Goal: Task Accomplishment & Management: Manage account settings

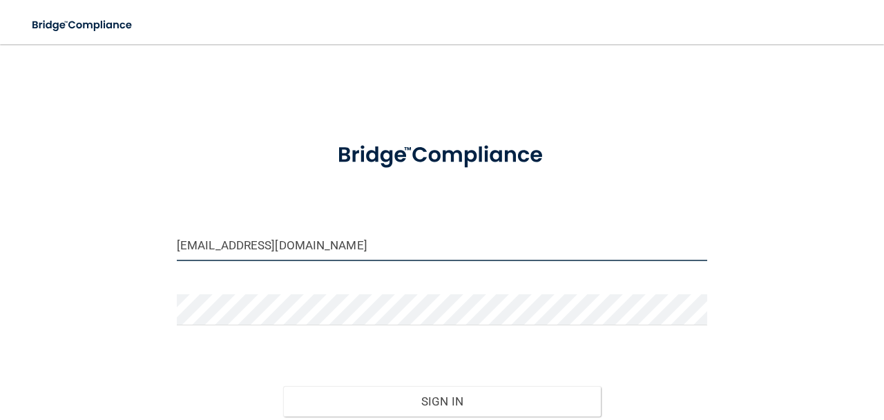
click at [313, 249] on input "laurab611@gmail.com" at bounding box center [442, 245] width 530 height 31
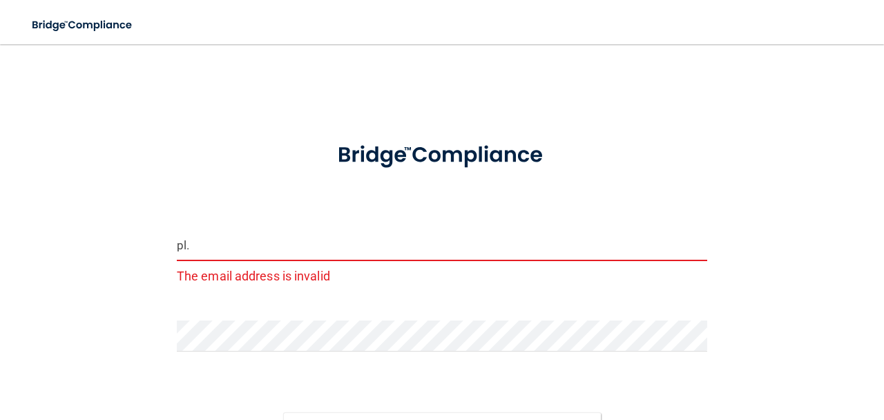
type input "[DOMAIN_NAME][EMAIL_ADDRESS][DOMAIN_NAME]"
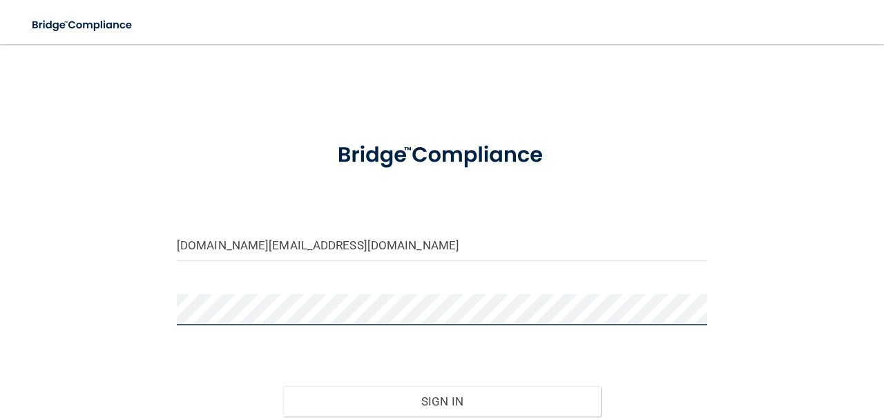
click at [283, 386] on button "Sign In" at bounding box center [442, 401] width 318 height 30
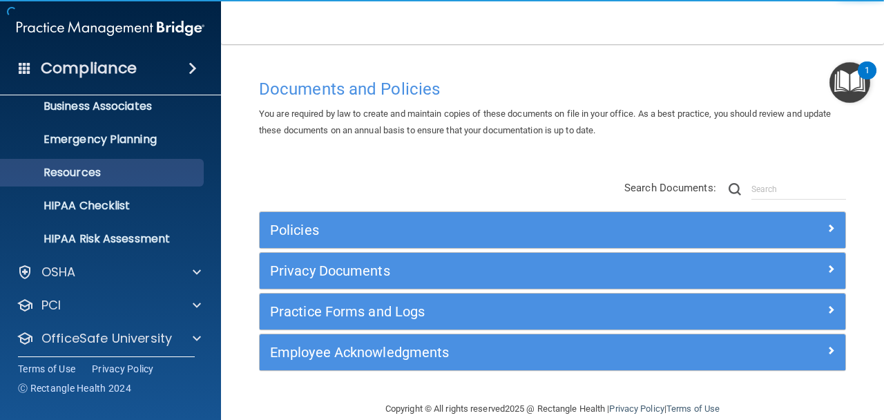
scroll to position [153, 0]
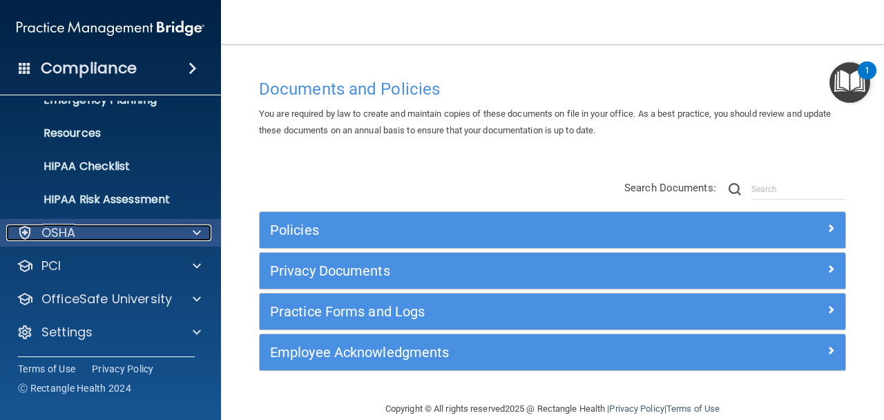
click at [198, 233] on span at bounding box center [197, 232] width 8 height 17
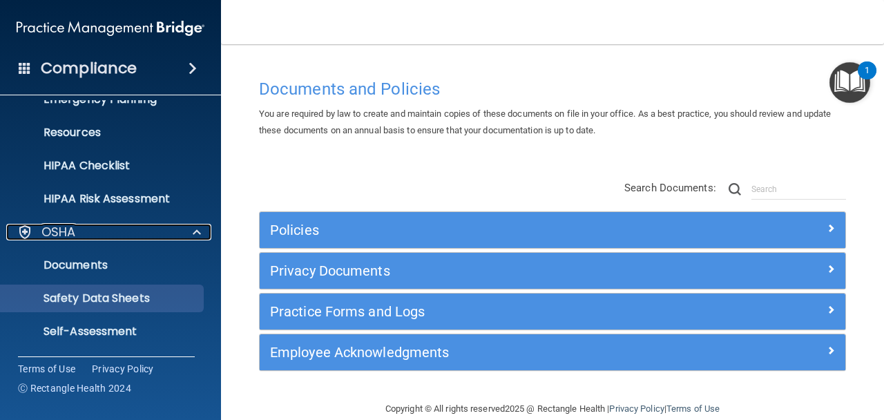
scroll to position [318, 0]
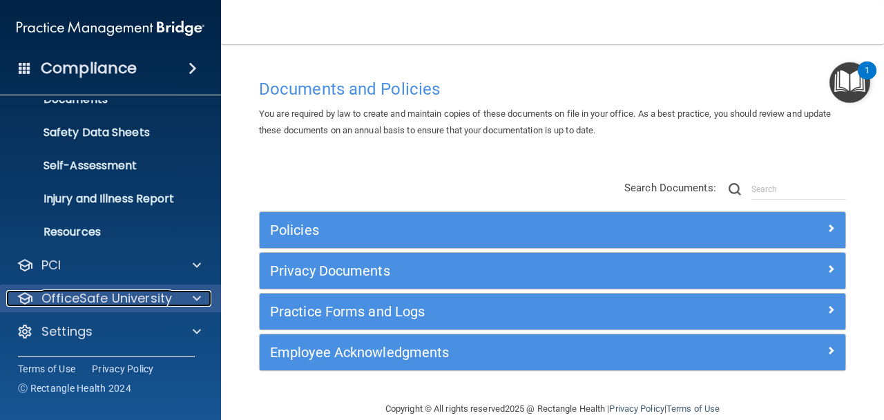
click at [193, 298] on span at bounding box center [197, 298] width 8 height 17
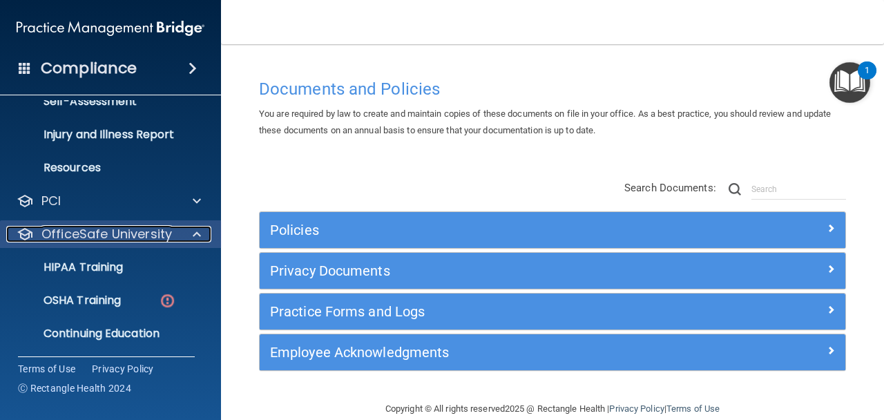
scroll to position [418, 0]
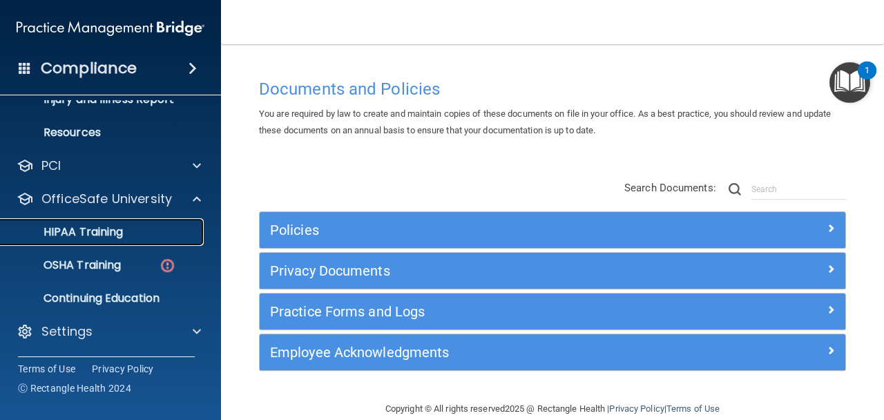
click at [93, 229] on p "HIPAA Training" at bounding box center [66, 232] width 114 height 14
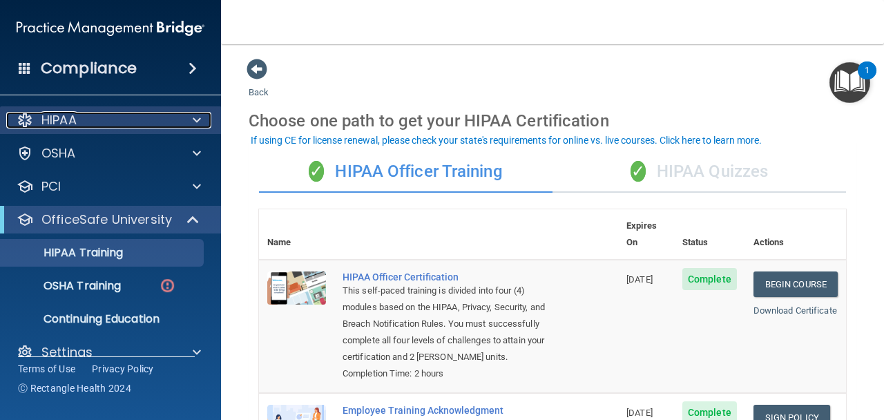
click at [189, 115] on div at bounding box center [194, 120] width 35 height 17
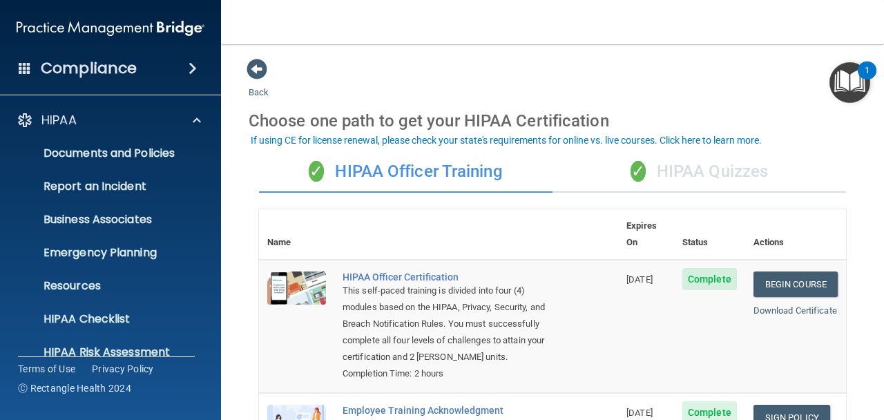
click at [194, 63] on span at bounding box center [193, 68] width 8 height 17
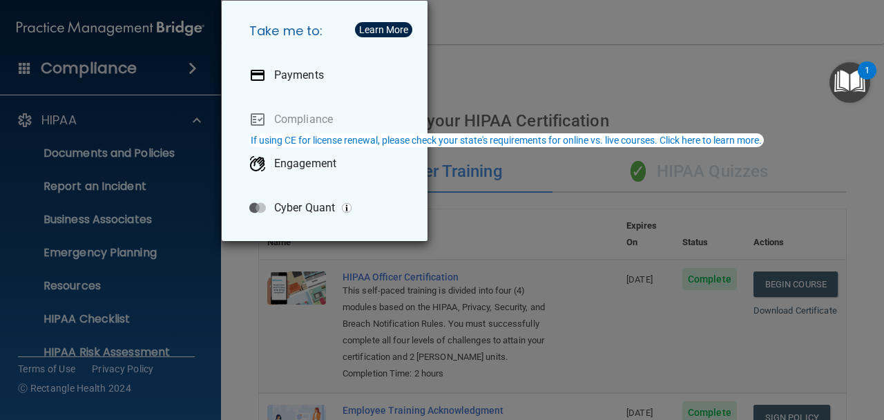
click at [547, 77] on div "Take me to: Payments Compliance Engagement Cyber Quant" at bounding box center [442, 210] width 884 height 420
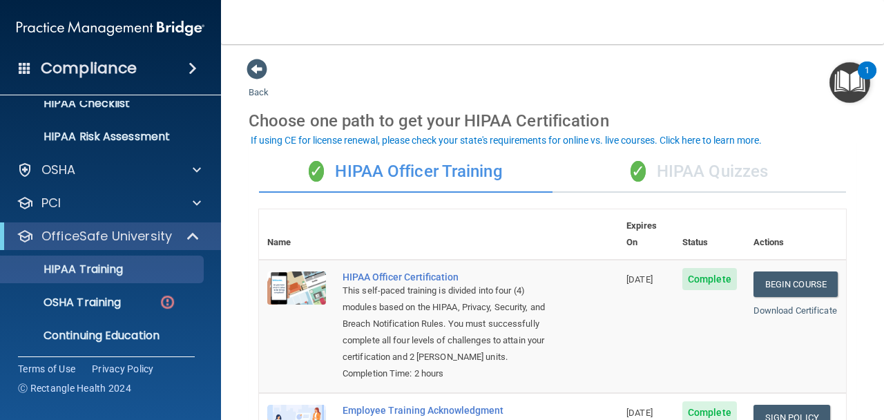
scroll to position [252, 0]
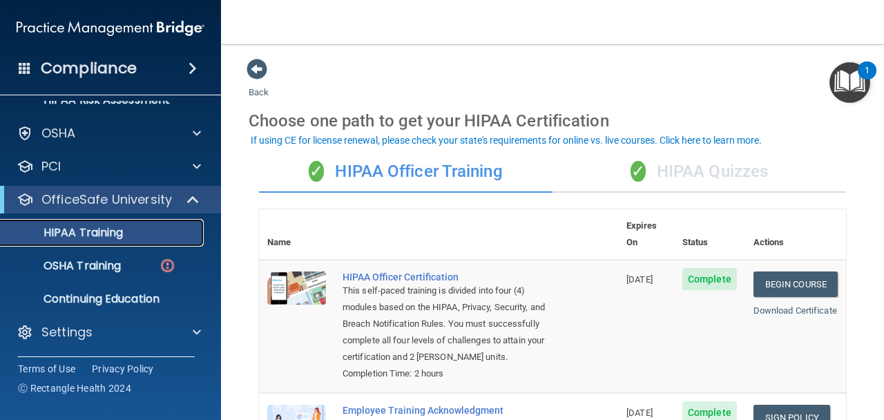
click at [97, 229] on p "HIPAA Training" at bounding box center [66, 233] width 114 height 14
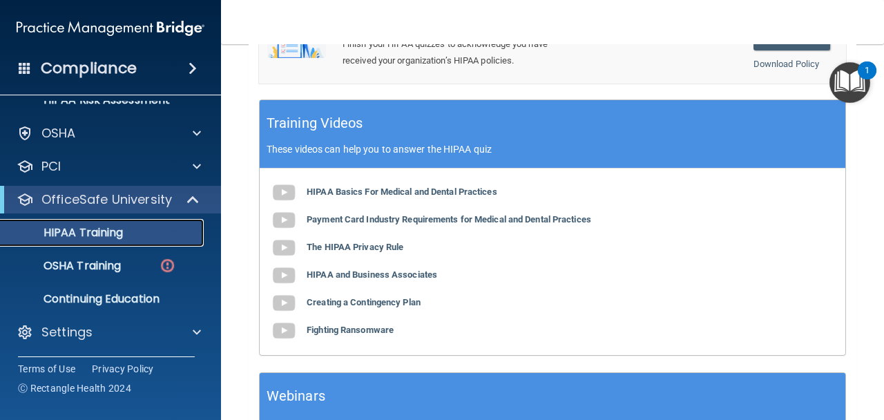
scroll to position [572, 0]
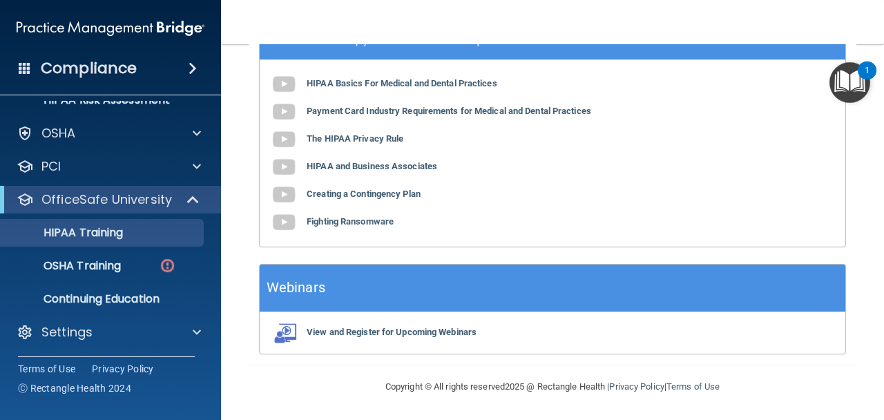
click at [128, 72] on h4 "Compliance" at bounding box center [89, 68] width 96 height 19
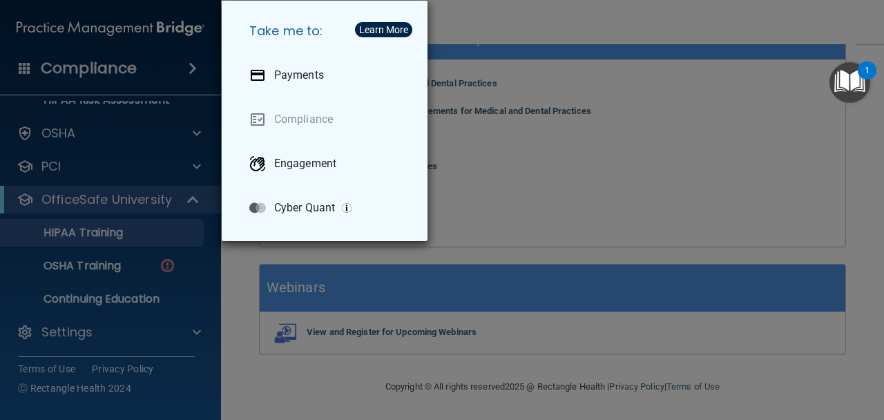
click at [503, 116] on div "Take me to: Payments Compliance Engagement Cyber Quant" at bounding box center [442, 210] width 884 height 420
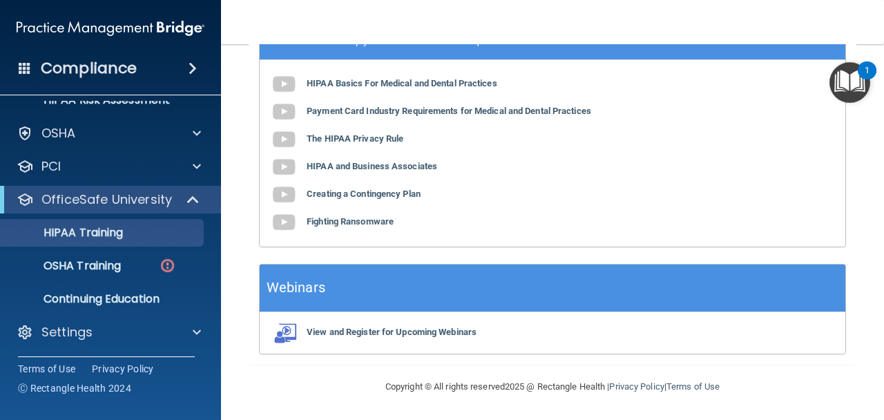
click at [177, 78] on div "Compliance" at bounding box center [110, 68] width 221 height 30
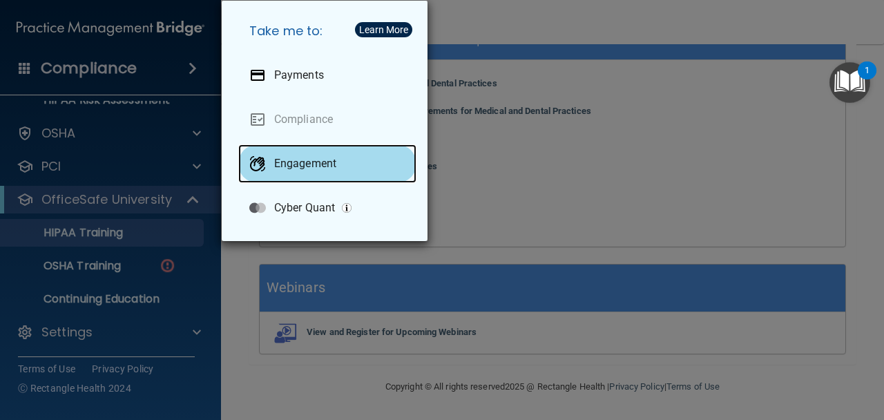
click at [297, 176] on div "Engagement" at bounding box center [327, 163] width 178 height 39
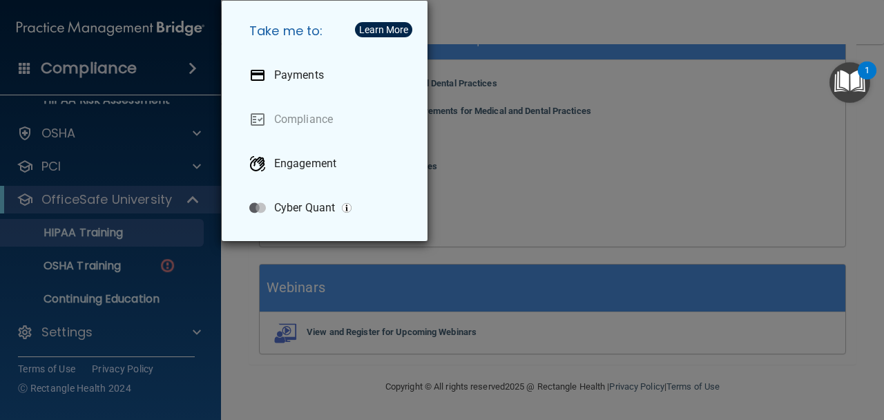
click at [473, 96] on div "Take me to: Payments Compliance Engagement Cyber Quant" at bounding box center [442, 210] width 884 height 420
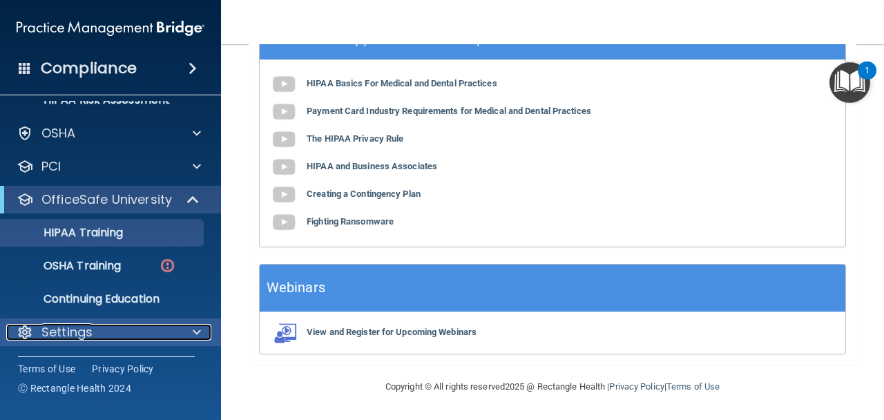
click at [202, 338] on div at bounding box center [194, 332] width 35 height 17
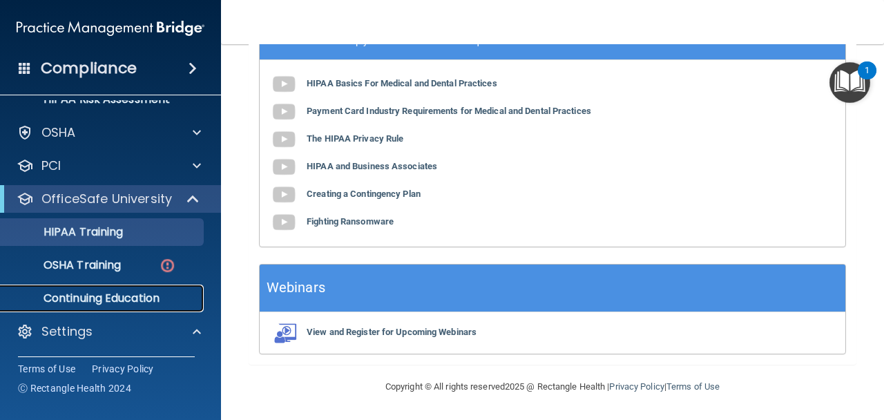
click at [148, 300] on p "Continuing Education" at bounding box center [103, 298] width 189 height 14
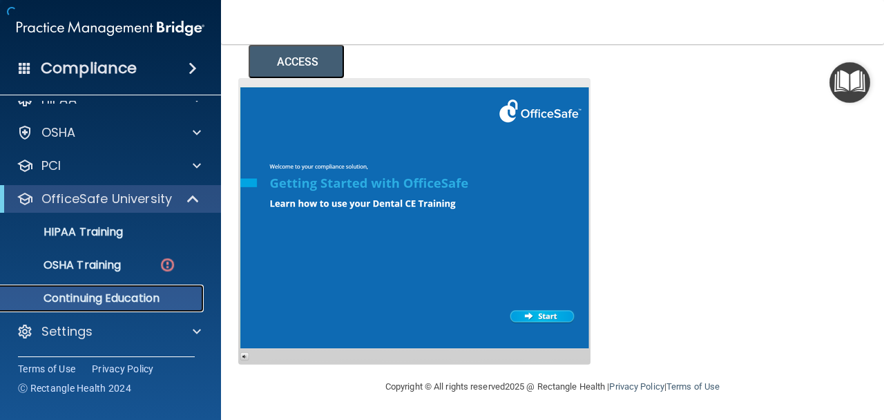
scroll to position [251, 0]
click at [104, 296] on p "Continuing Education" at bounding box center [103, 298] width 189 height 14
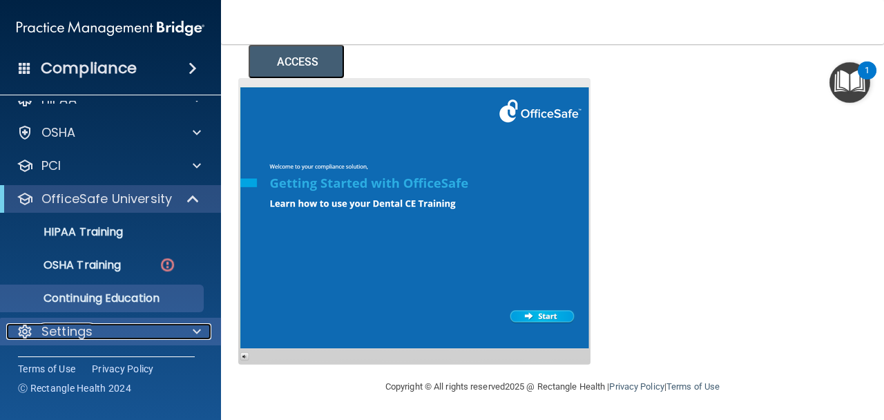
click at [191, 326] on div at bounding box center [194, 331] width 35 height 17
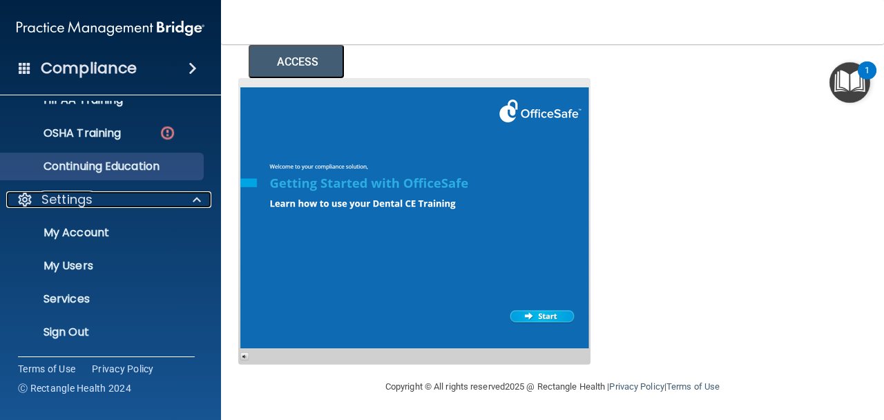
scroll to position [0, 0]
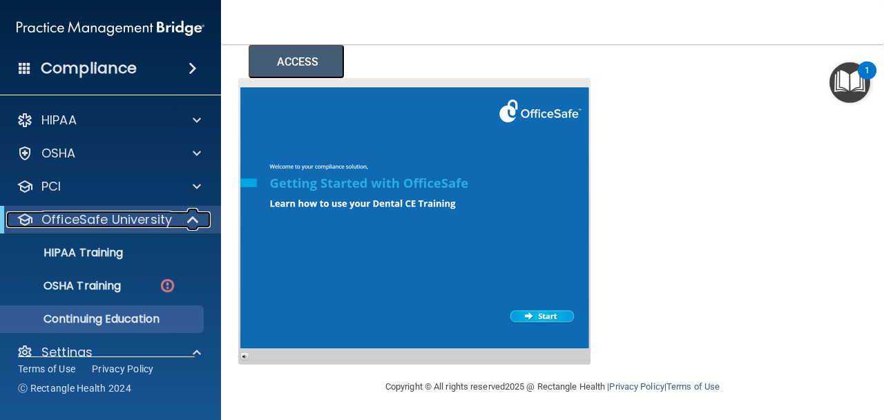
click at [195, 215] on span at bounding box center [195, 219] width 12 height 17
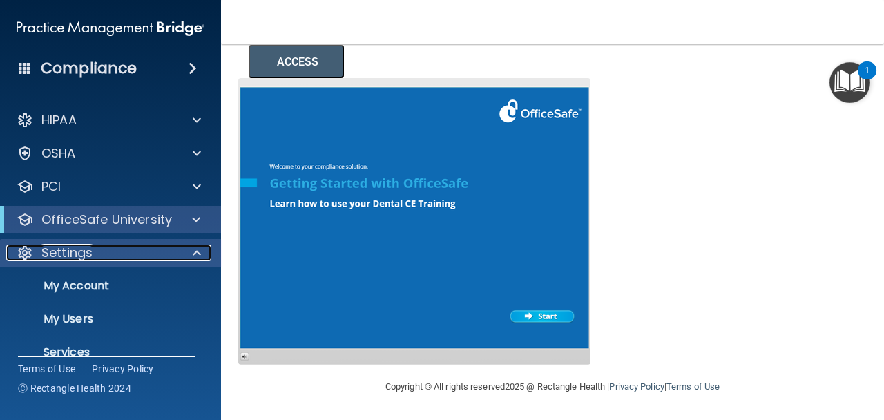
click at [191, 252] on div at bounding box center [194, 252] width 35 height 17
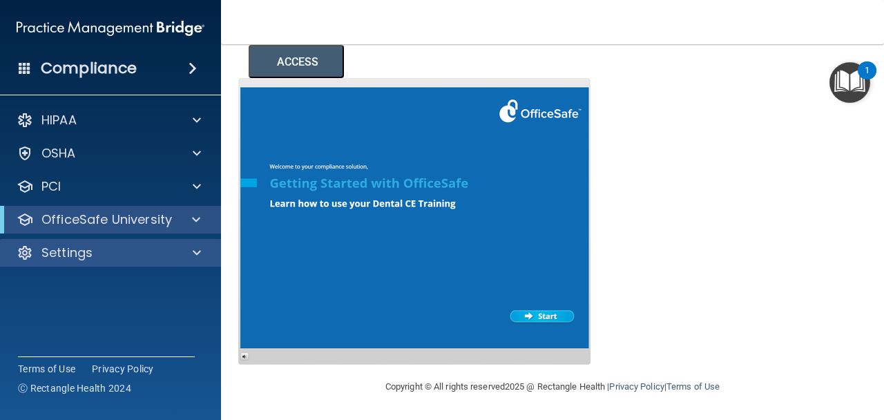
click at [194, 261] on div "Settings" at bounding box center [111, 253] width 222 height 28
click at [194, 257] on span at bounding box center [197, 252] width 8 height 17
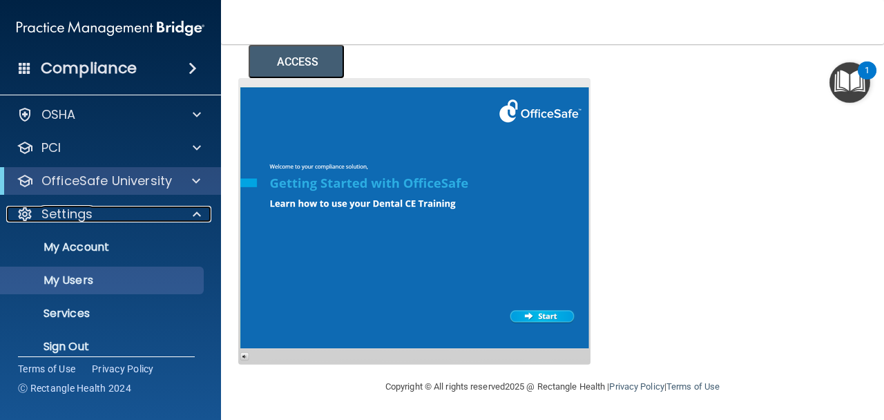
scroll to position [54, 0]
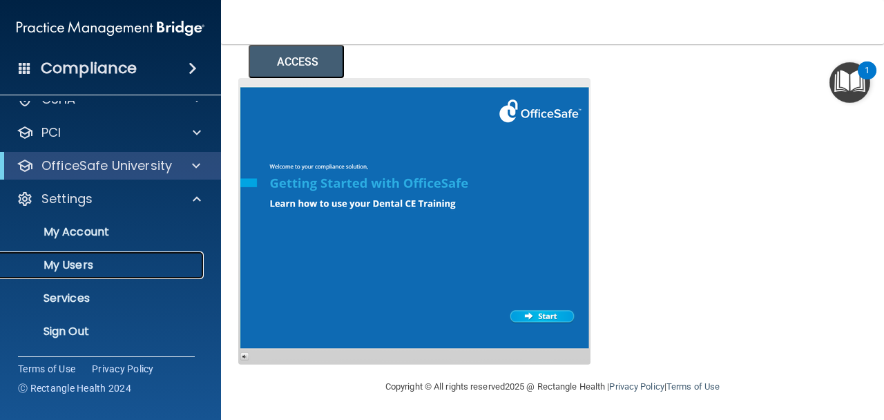
click at [71, 262] on p "My Users" at bounding box center [103, 265] width 189 height 14
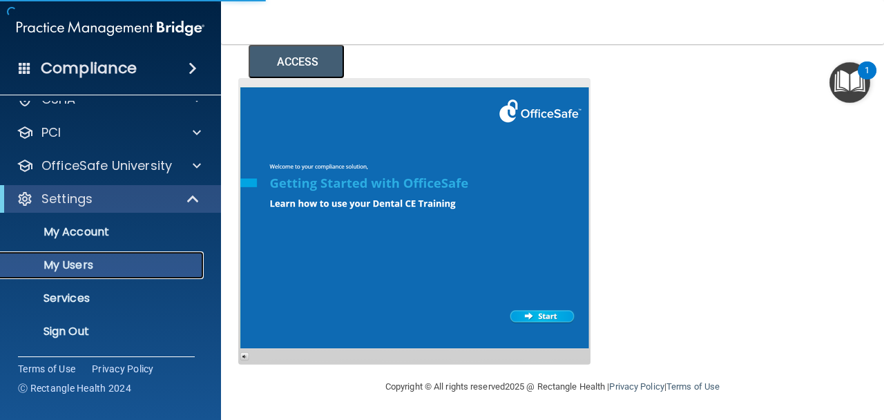
select select "20"
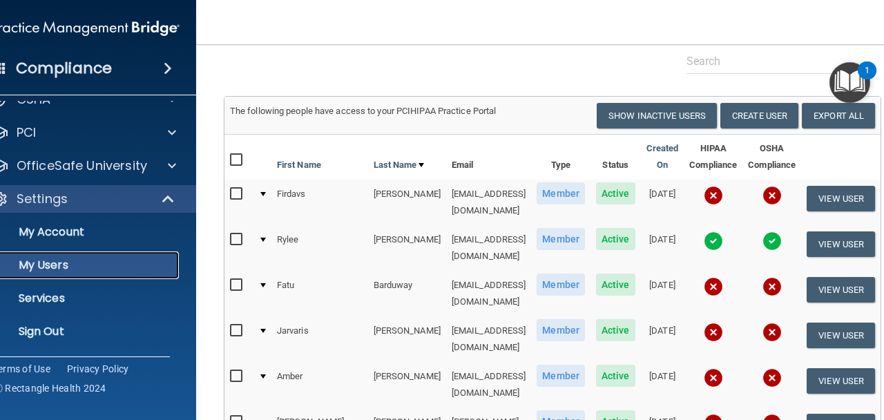
scroll to position [58, 0]
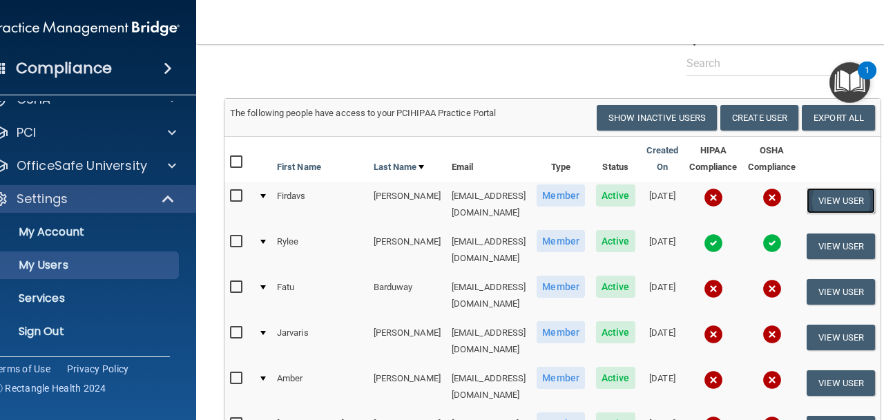
click at [857, 200] on button "View User" at bounding box center [841, 201] width 68 height 26
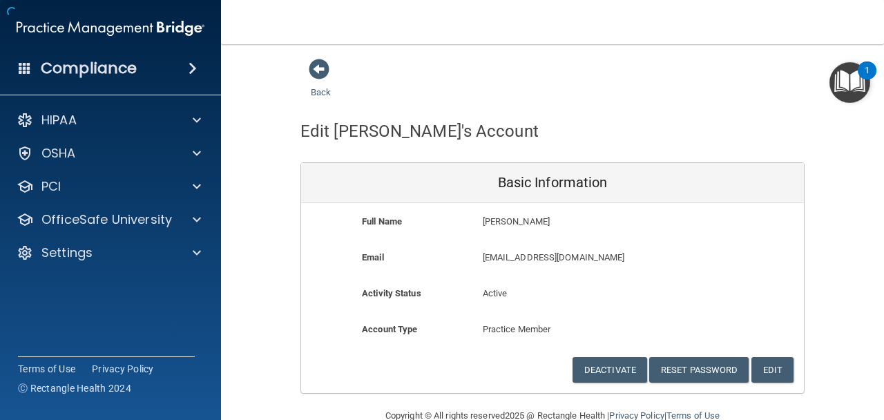
scroll to position [29, 0]
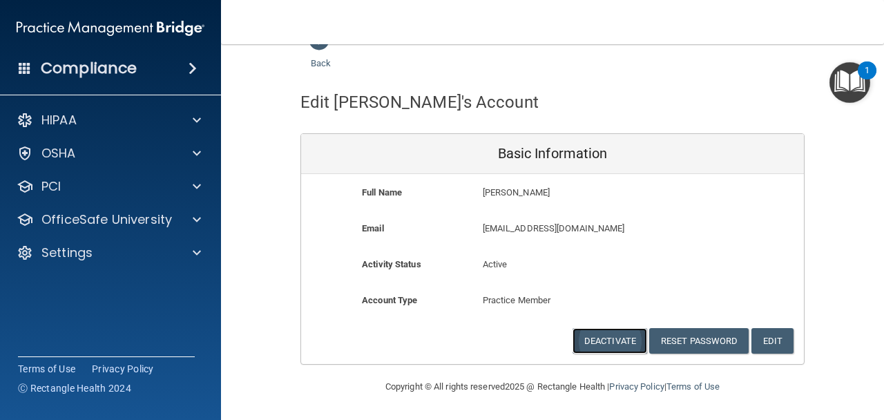
click at [611, 342] on button "Deactivate" at bounding box center [609, 341] width 75 height 26
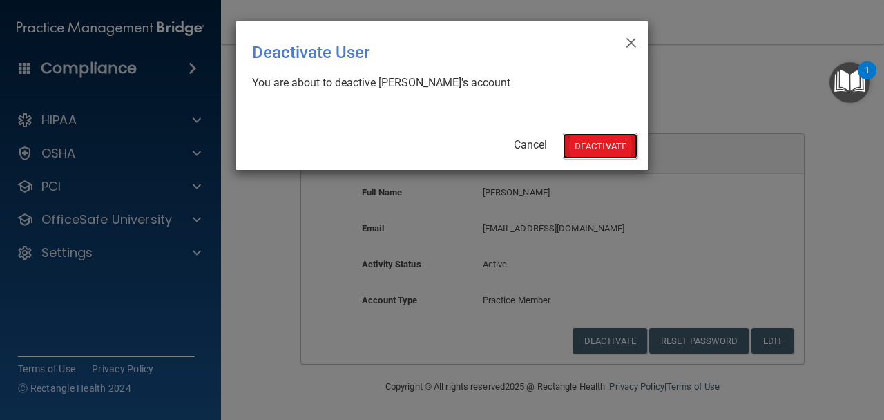
click at [601, 151] on button "Deactivate" at bounding box center [600, 146] width 75 height 26
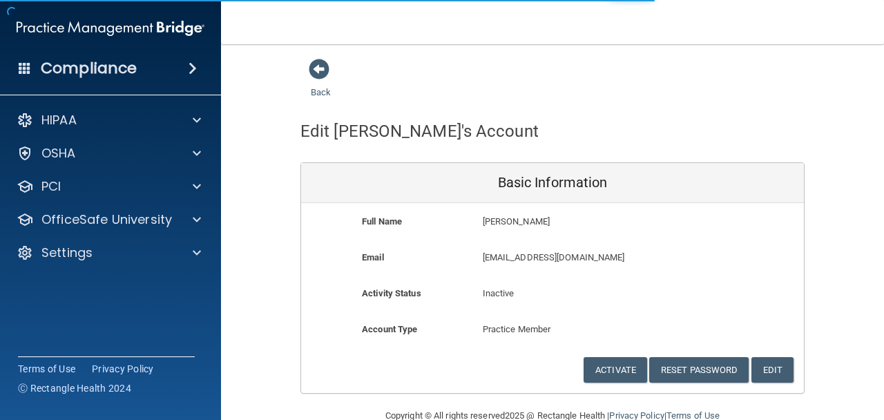
click at [313, 81] on div "Back" at bounding box center [342, 79] width 84 height 43
click at [313, 88] on link "Back" at bounding box center [321, 83] width 20 height 27
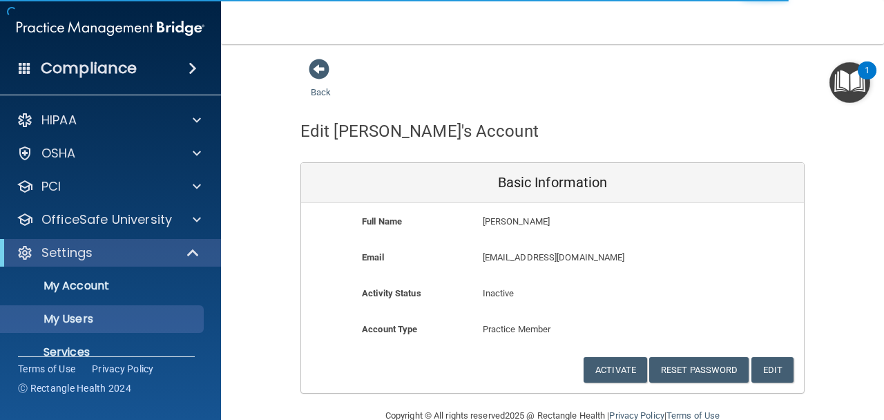
select select "20"
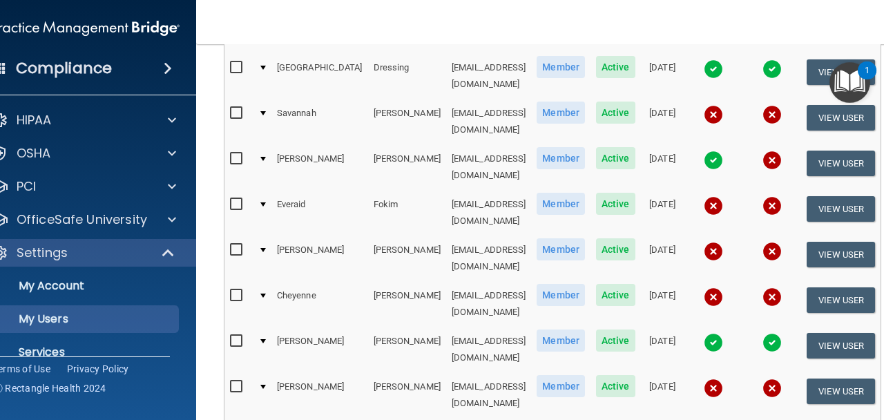
scroll to position [731, 0]
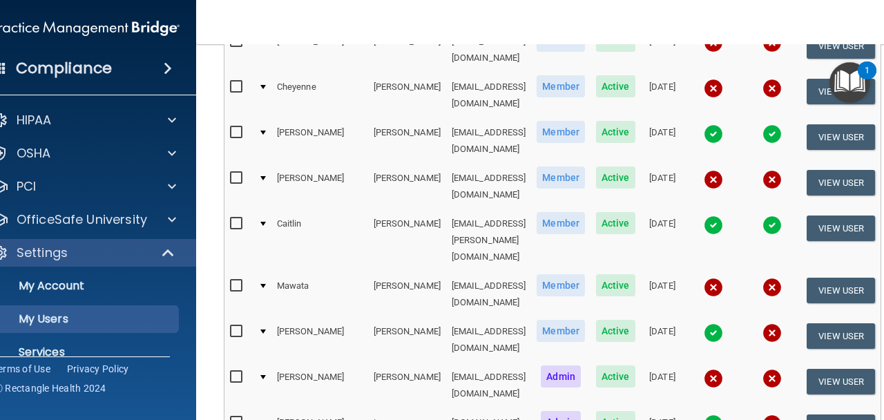
click at [233, 371] on input "checkbox" at bounding box center [238, 376] width 16 height 11
click at [231, 371] on input "checkbox" at bounding box center [238, 376] width 16 height 11
checkbox input "false"
click at [262, 363] on td at bounding box center [262, 386] width 19 height 46
click at [260, 363] on td at bounding box center [262, 386] width 19 height 46
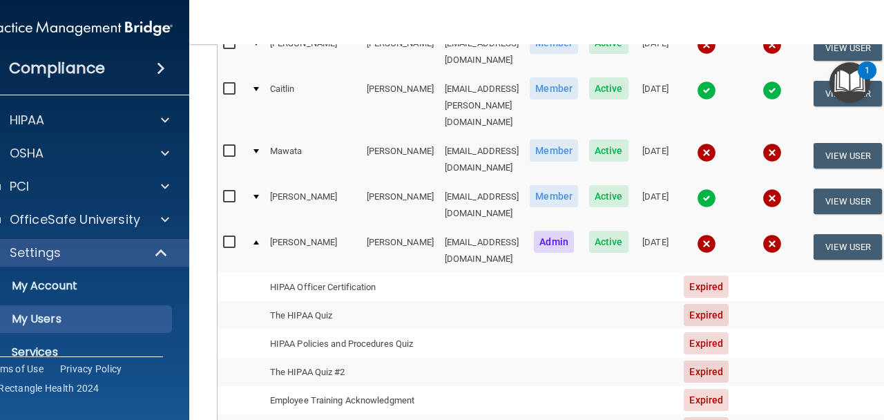
scroll to position [860, 0]
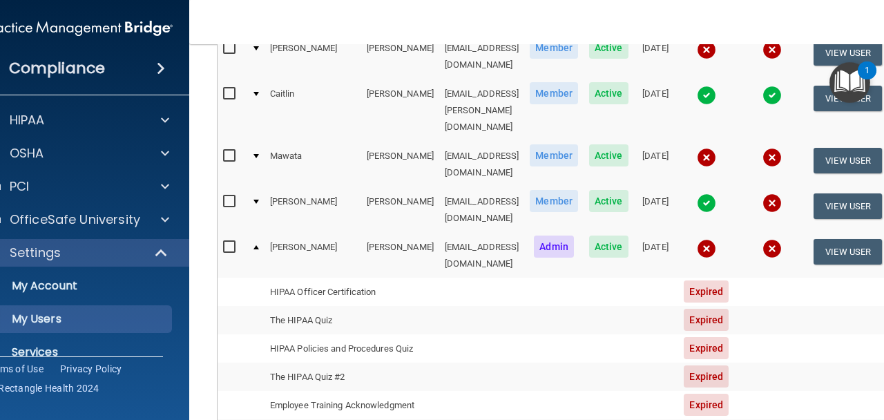
click at [254, 245] on div at bounding box center [256, 247] width 6 height 4
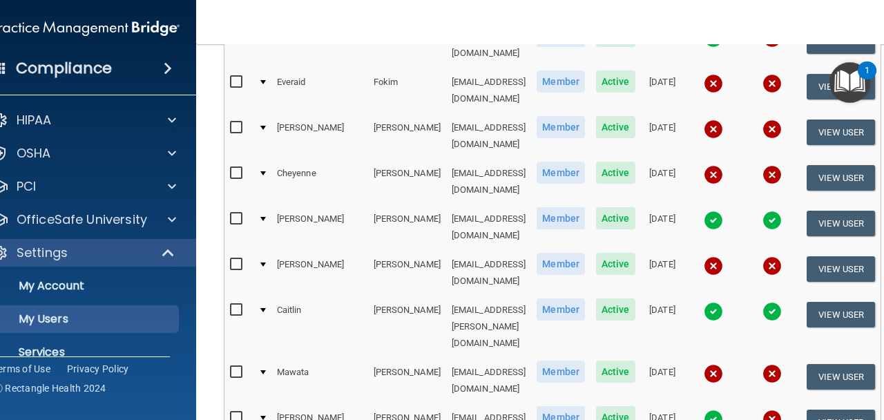
scroll to position [731, 0]
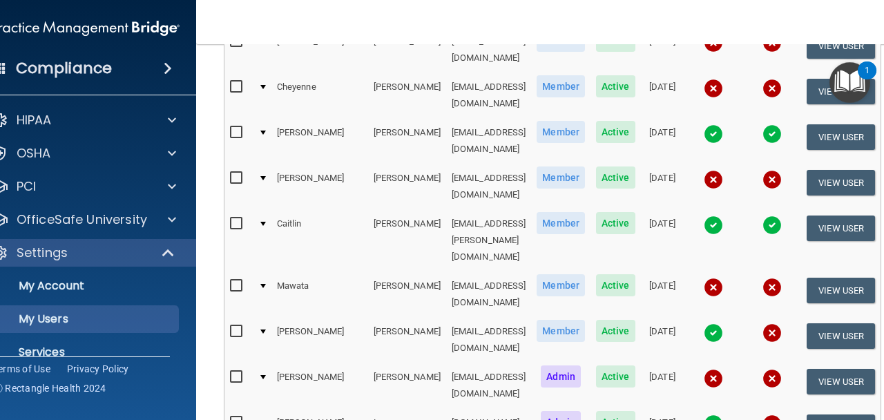
select select "20"
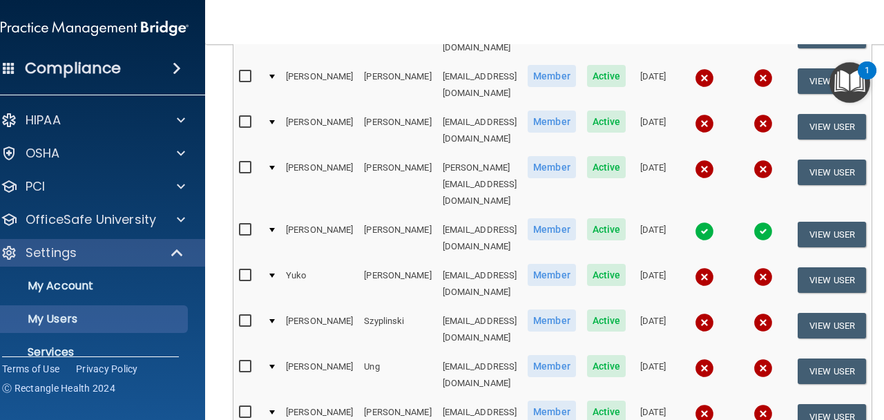
scroll to position [690, 0]
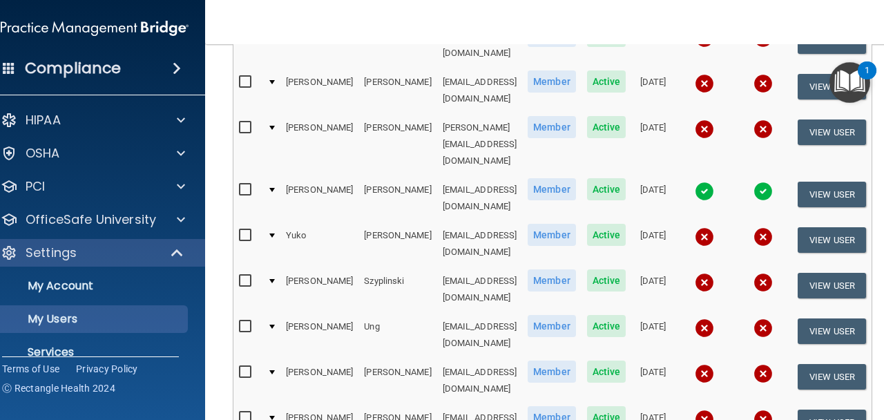
click at [239, 412] on input "checkbox" at bounding box center [247, 417] width 16 height 11
checkbox input "true"
click at [239, 367] on input "checkbox" at bounding box center [247, 372] width 16 height 11
checkbox input "true"
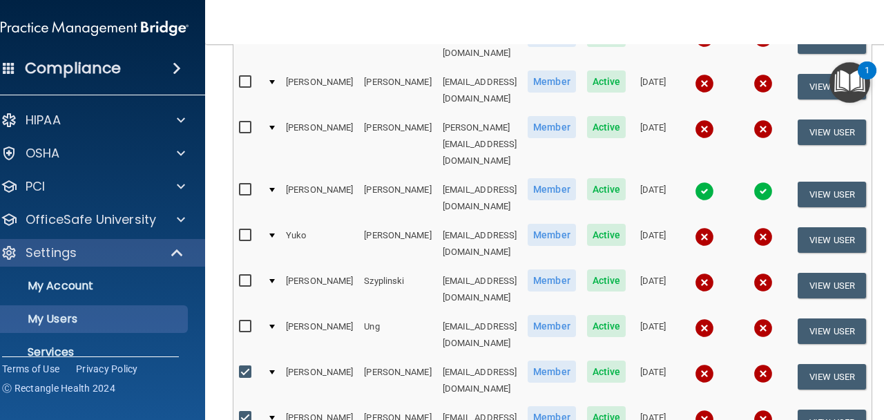
click at [239, 321] on input "checkbox" at bounding box center [247, 326] width 16 height 11
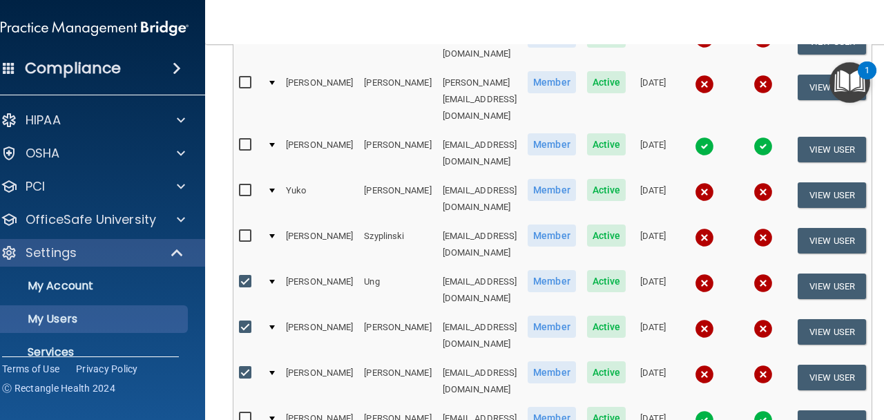
scroll to position [746, 0]
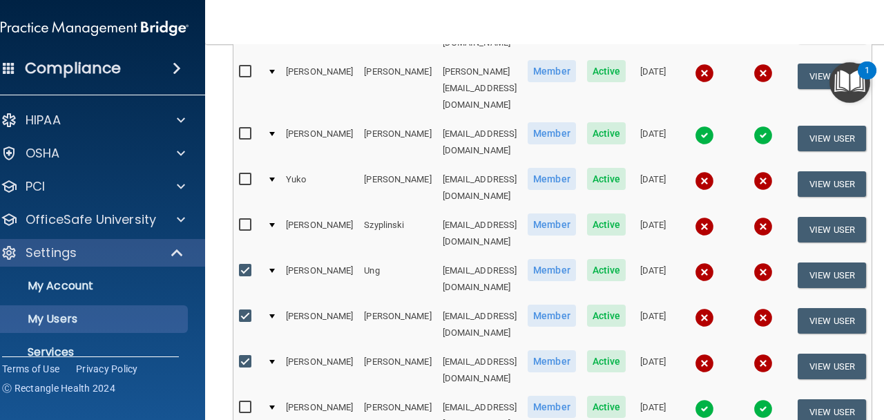
click at [239, 265] on input "checkbox" at bounding box center [247, 270] width 16 height 11
checkbox input "false"
click at [239, 311] on input "checkbox" at bounding box center [247, 316] width 16 height 11
checkbox input "false"
click at [239, 356] on input "checkbox" at bounding box center [247, 361] width 16 height 11
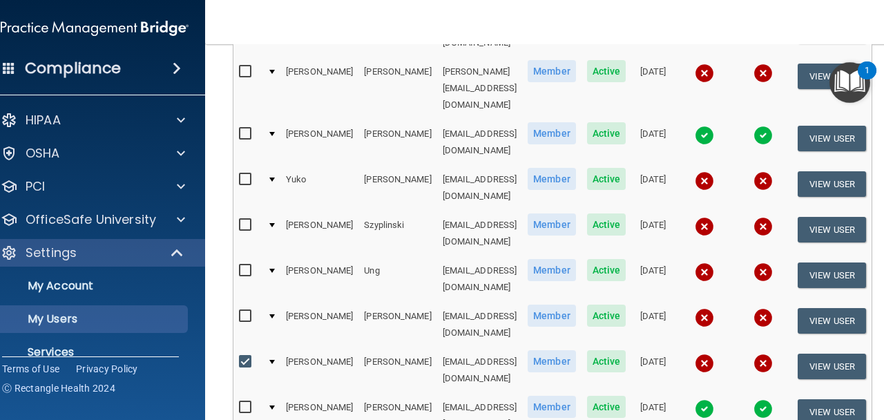
checkbox input "false"
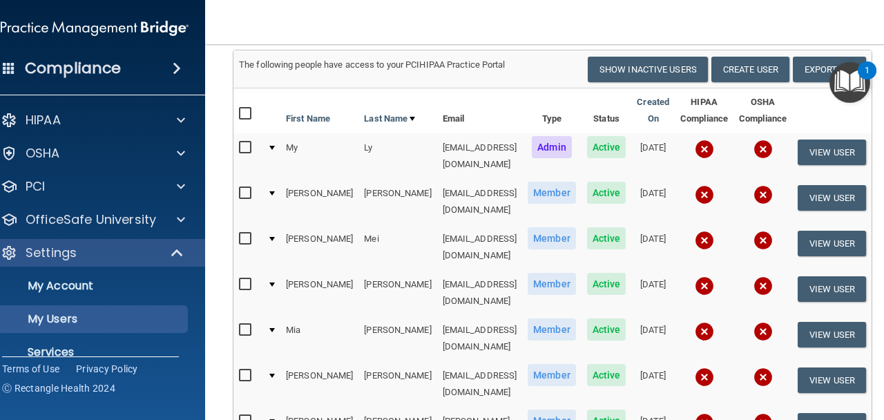
scroll to position [0, 0]
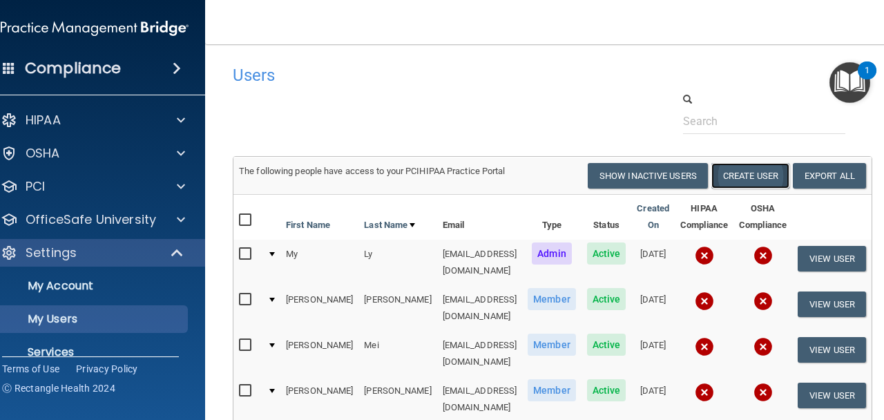
click at [759, 176] on button "Create User" at bounding box center [750, 176] width 78 height 26
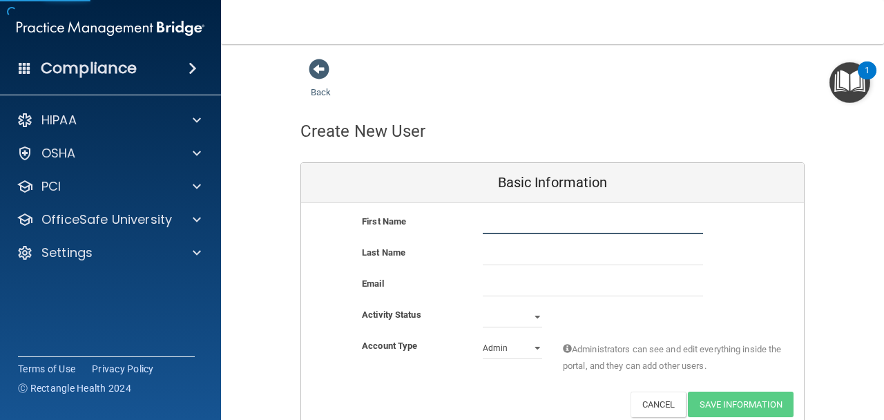
click at [554, 224] on input "text" at bounding box center [593, 223] width 220 height 21
type input "g"
type input "[PERSON_NAME]"
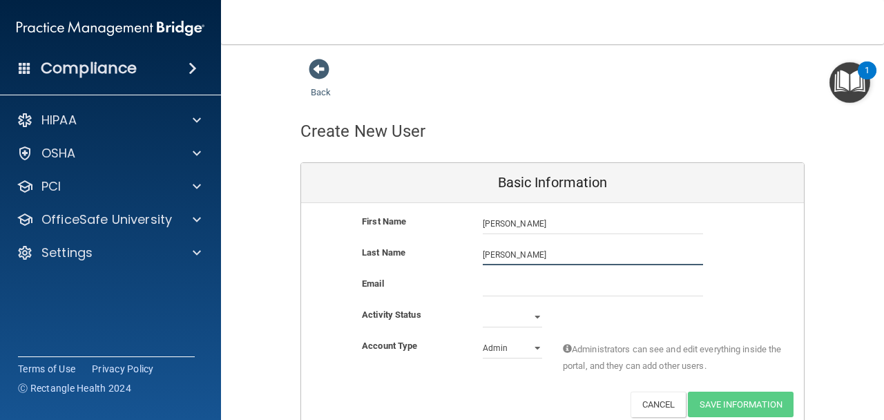
type input "[PERSON_NAME]"
click at [515, 276] on input "email" at bounding box center [593, 286] width 220 height 21
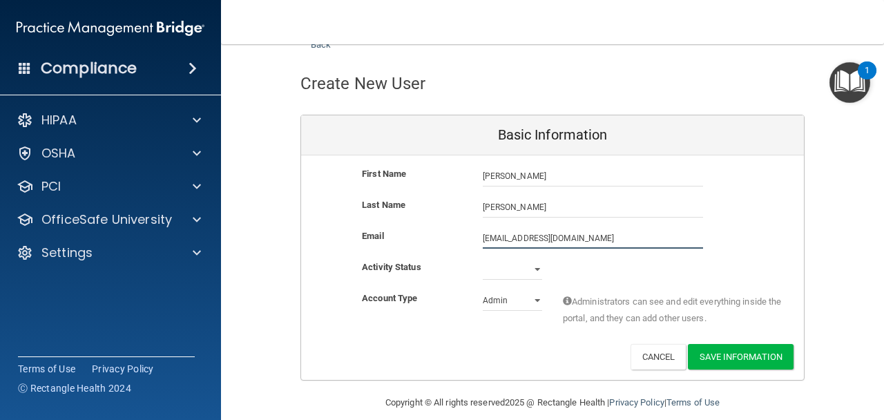
scroll to position [64, 0]
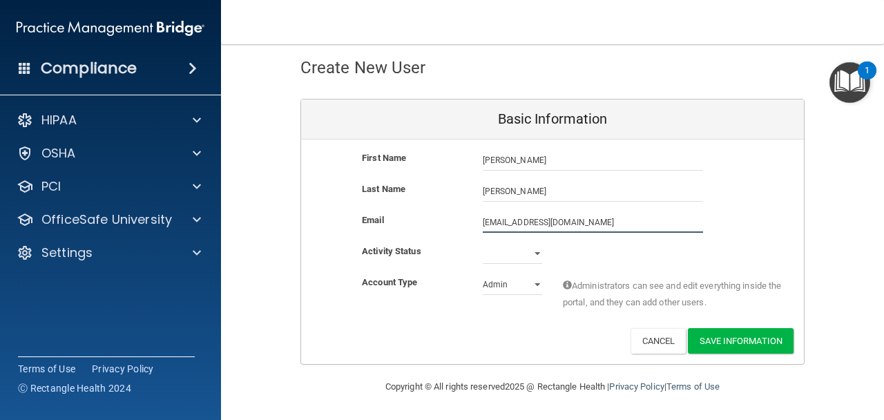
type input "[EMAIL_ADDRESS][DOMAIN_NAME]"
click at [538, 255] on select "Active Inactive" at bounding box center [512, 253] width 59 height 21
select select "active"
click at [483, 243] on select "Active Inactive" at bounding box center [512, 253] width 59 height 21
click at [523, 251] on select "Active Inactive" at bounding box center [512, 253] width 59 height 21
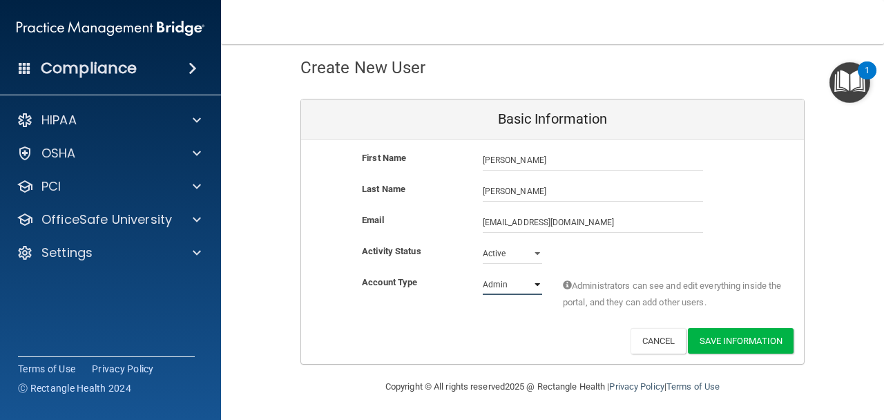
click at [530, 282] on select "Admin Member" at bounding box center [512, 284] width 59 height 21
select select "practice_member"
click at [483, 274] on select "Admin Member" at bounding box center [512, 284] width 59 height 21
click at [735, 340] on button "Save Information" at bounding box center [741, 341] width 106 height 26
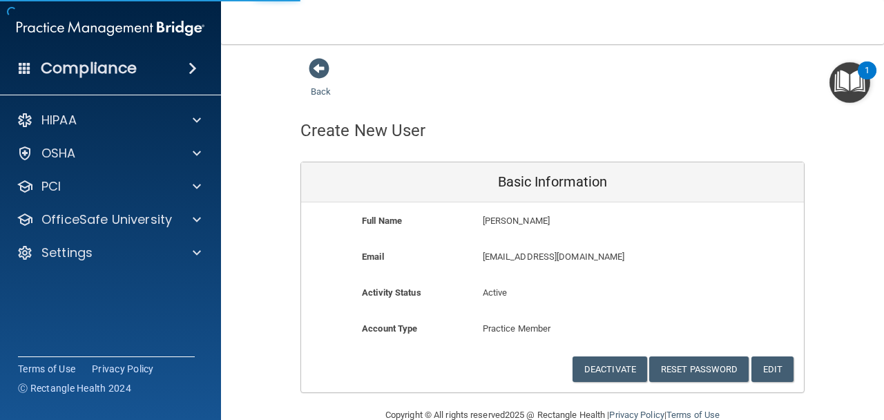
scroll to position [0, 0]
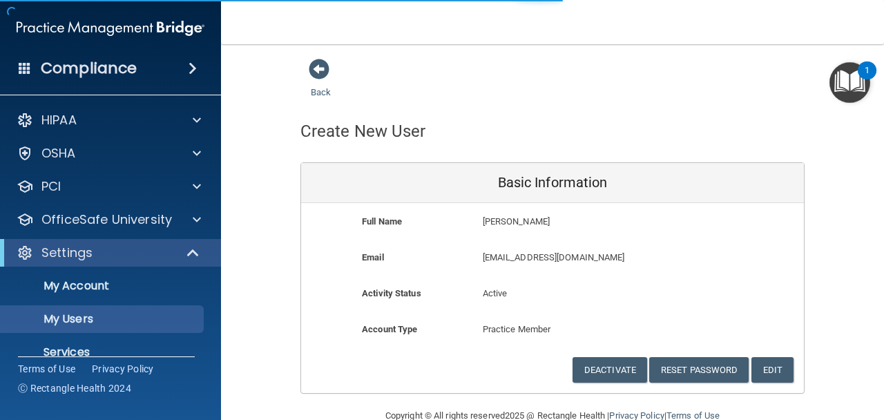
select select "20"
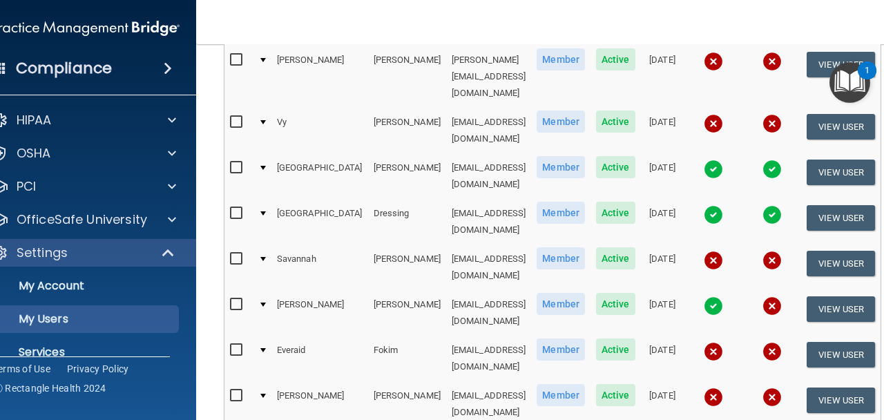
scroll to position [446, 0]
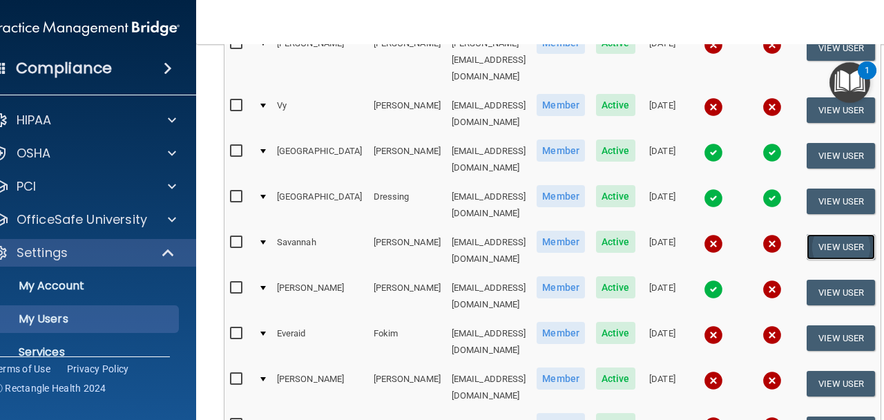
click at [833, 234] on button "View User" at bounding box center [841, 247] width 68 height 26
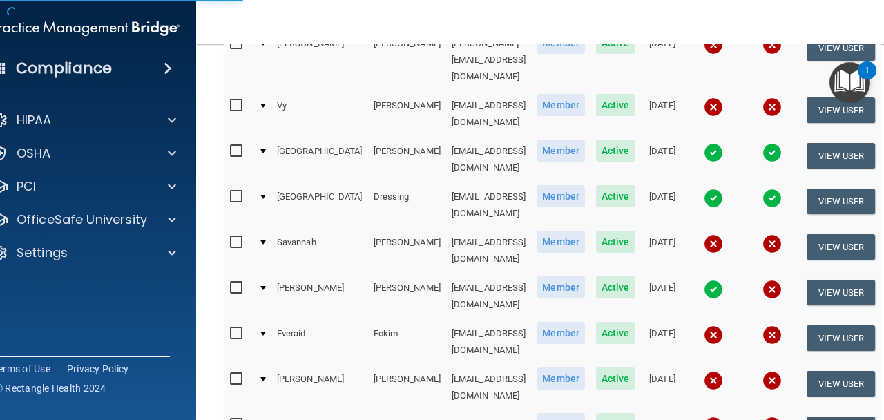
scroll to position [29, 0]
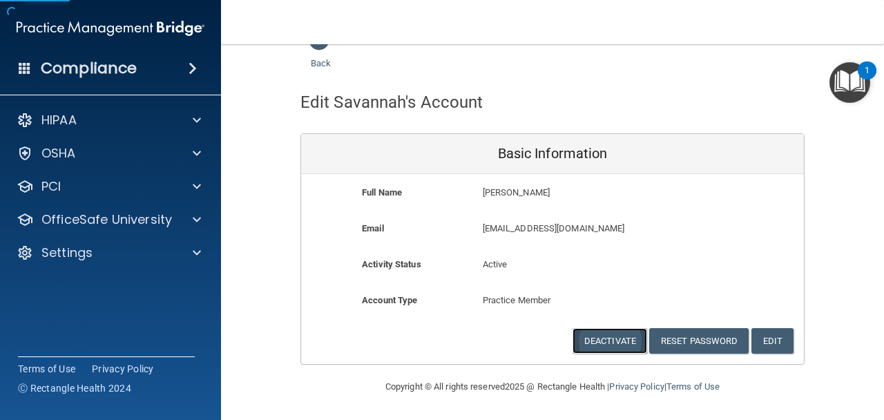
click at [615, 339] on button "Deactivate" at bounding box center [609, 341] width 75 height 26
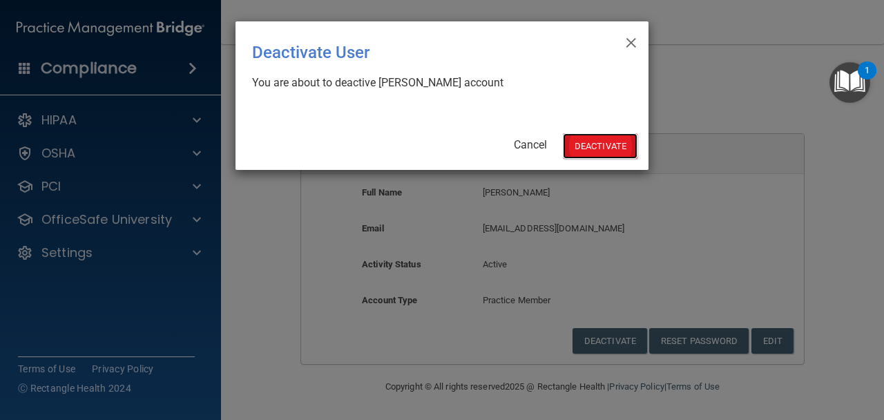
click at [574, 139] on button "Deactivate" at bounding box center [600, 146] width 75 height 26
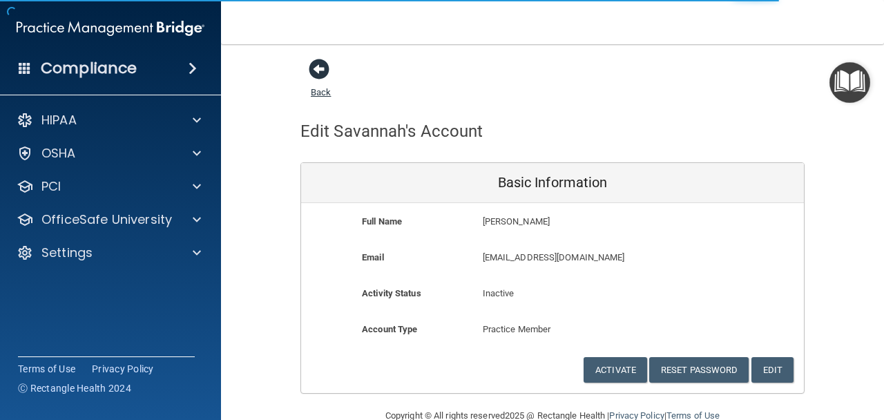
click at [314, 59] on span at bounding box center [319, 69] width 21 height 21
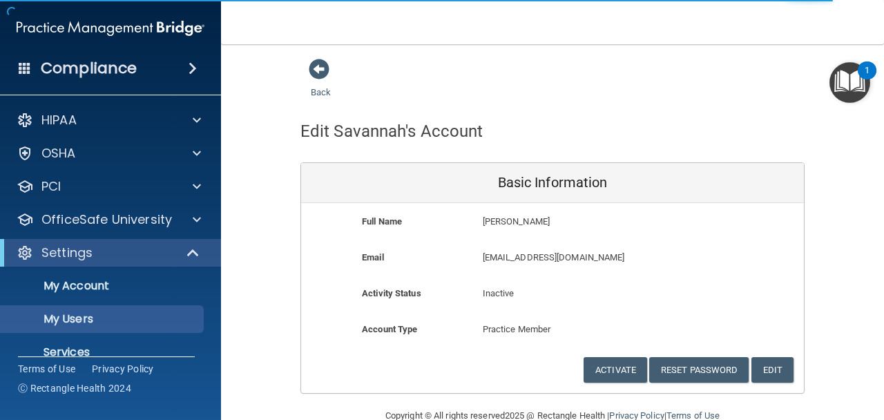
select select "20"
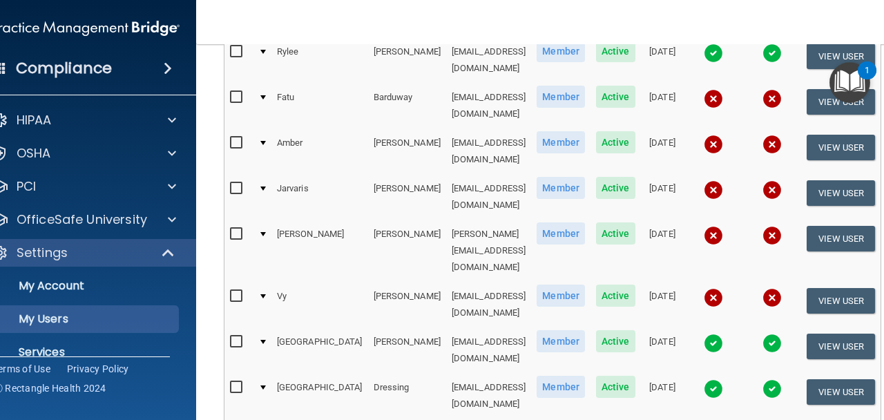
scroll to position [257, 0]
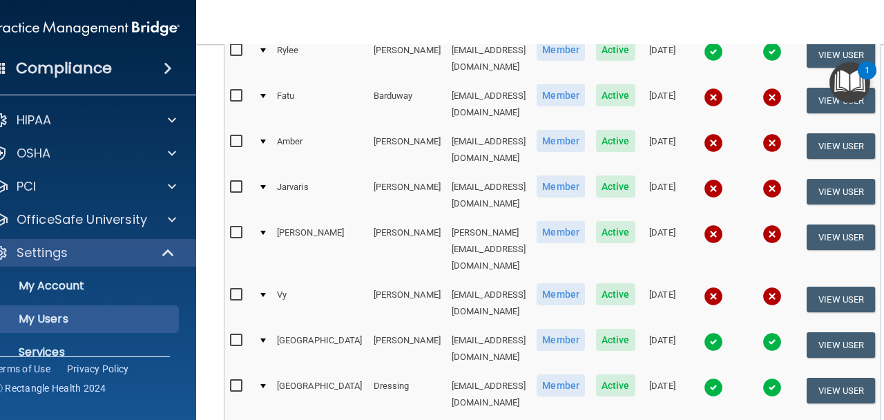
click at [260, 94] on div at bounding box center [263, 96] width 6 height 4
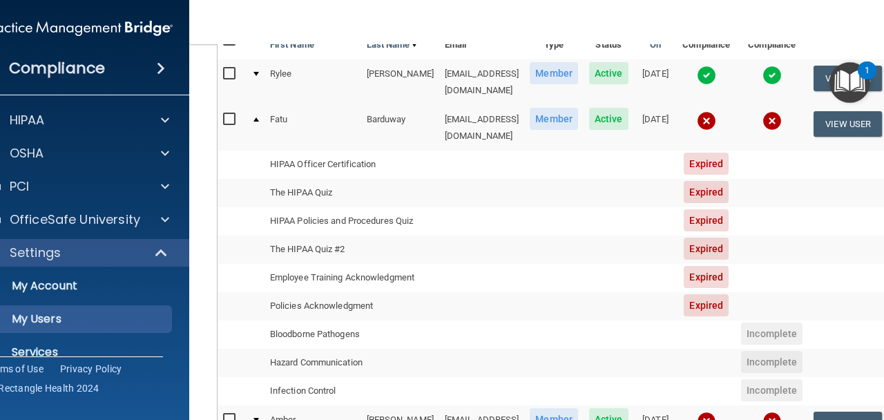
scroll to position [225, 0]
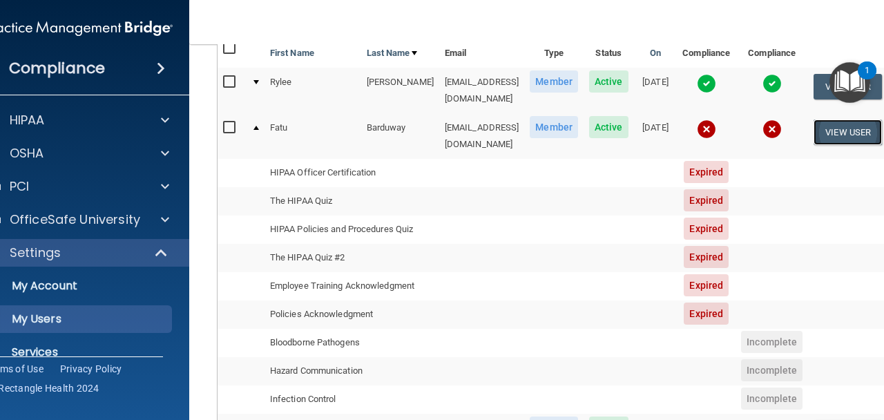
click at [826, 125] on button "View User" at bounding box center [847, 132] width 68 height 26
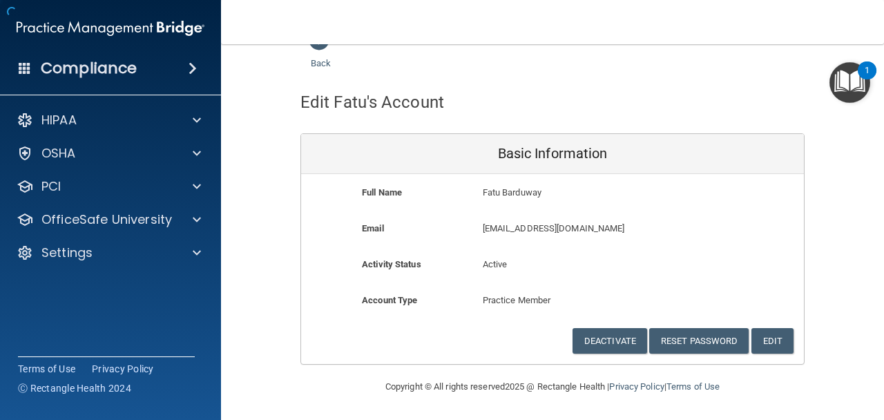
scroll to position [29, 0]
click at [771, 336] on button "Edit" at bounding box center [772, 341] width 42 height 26
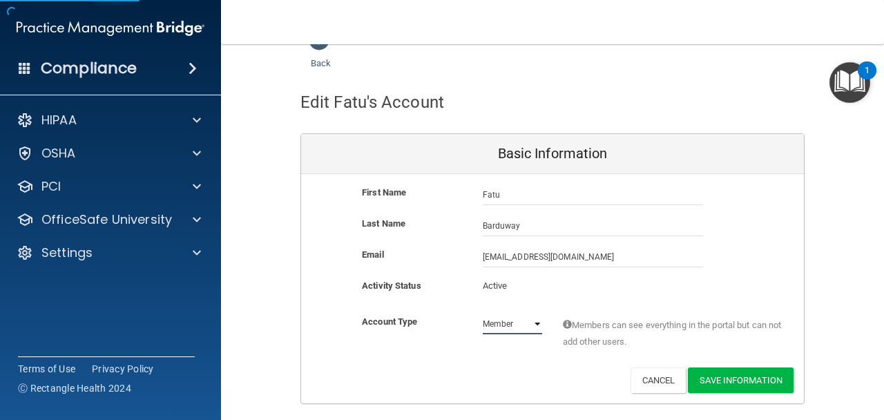
click at [504, 326] on select "Admin Member" at bounding box center [512, 323] width 59 height 21
select select "practice_admin"
click at [483, 313] on select "Admin Member" at bounding box center [512, 323] width 59 height 21
click at [739, 385] on button "Save Information" at bounding box center [741, 380] width 106 height 26
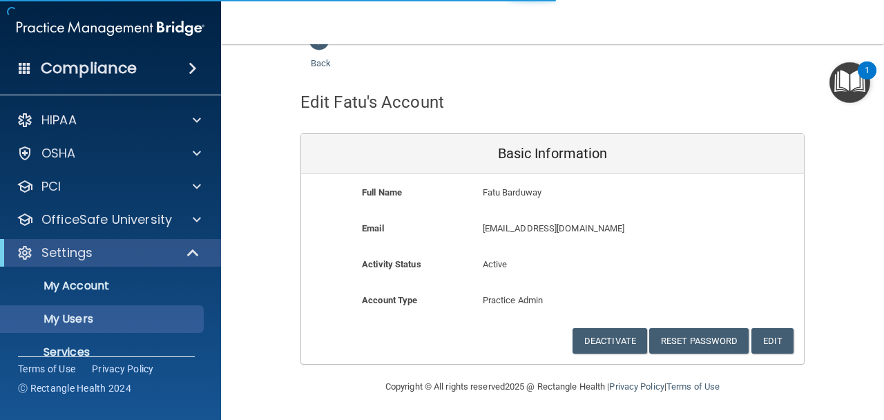
select select "20"
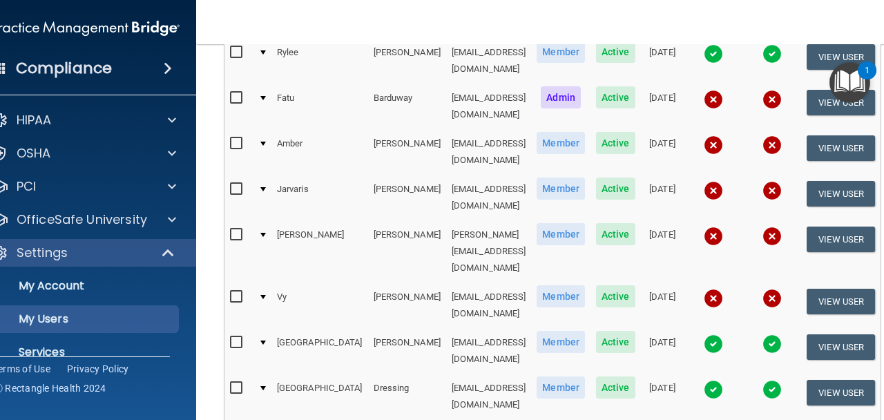
scroll to position [279, 0]
